Goal: Navigation & Orientation: Find specific page/section

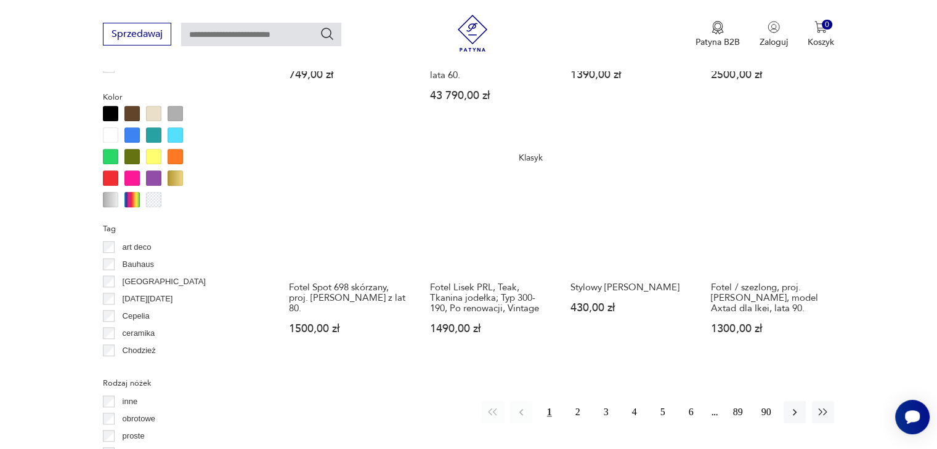
scroll to position [1175, 0]
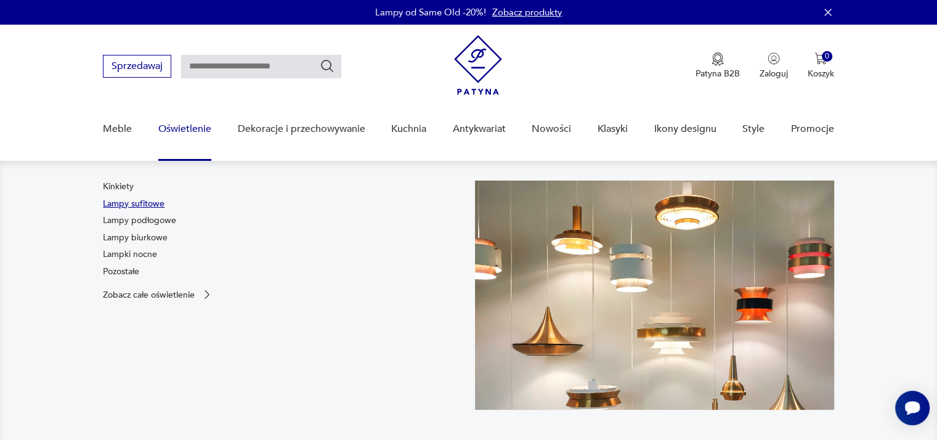
click at [148, 202] on link "Lampy sufitowe" at bounding box center [134, 204] width 62 height 12
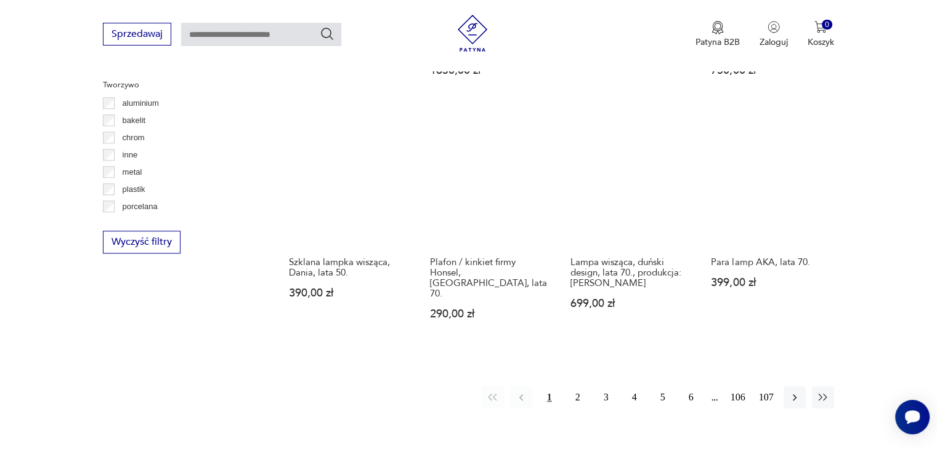
scroll to position [1175, 0]
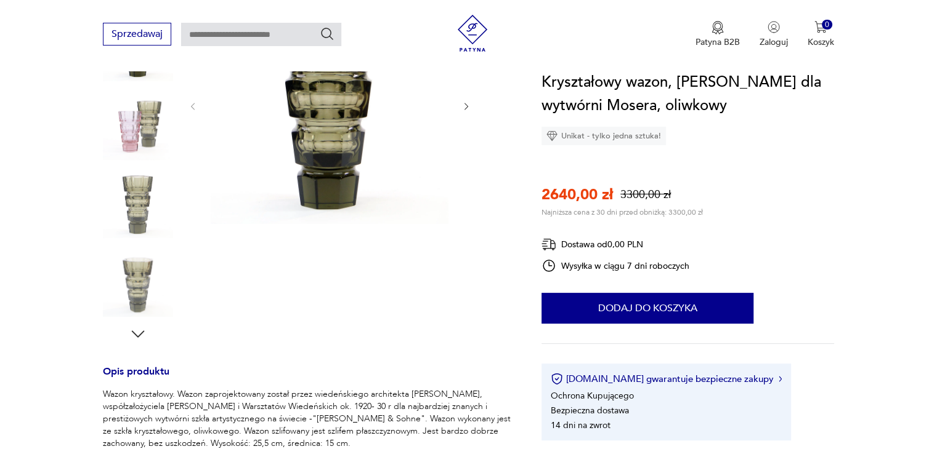
scroll to position [246, 0]
